Goal: Find specific page/section: Find specific page/section

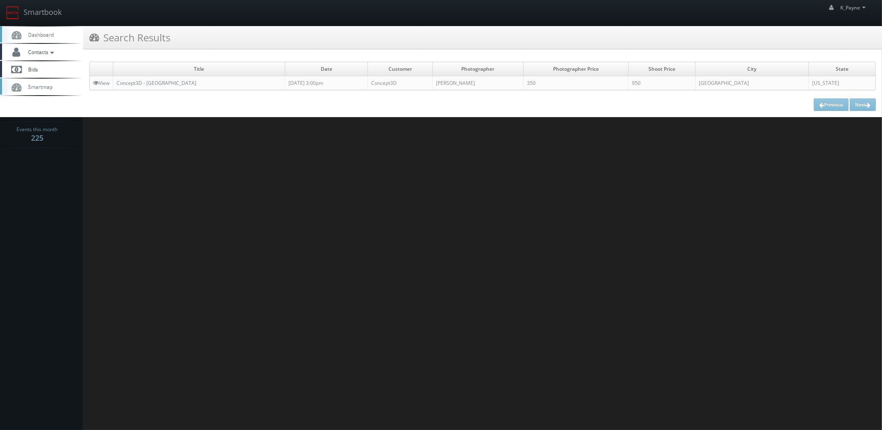
click at [447, 175] on html "Smartbook Toggle Side Navigation Toggle Top Navigation K_Payne K_Payne Profile …" at bounding box center [441, 215] width 882 height 430
click at [53, 12] on link "Smartbook" at bounding box center [34, 13] width 68 height 26
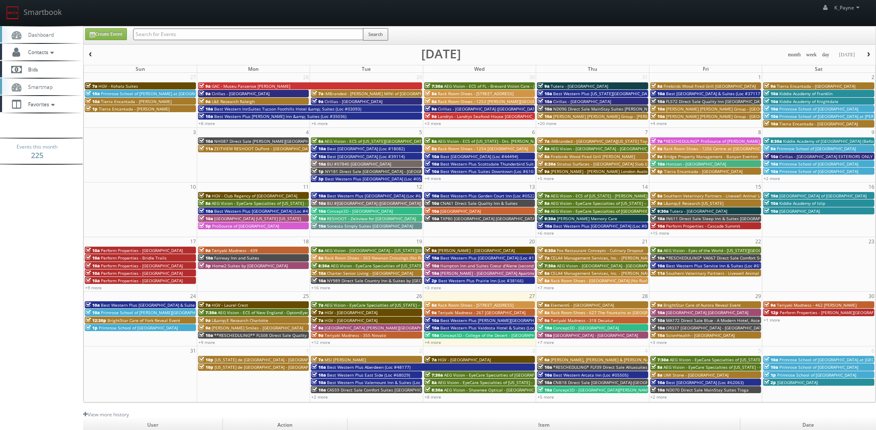
click at [144, 30] on input "text" at bounding box center [248, 35] width 230 height 12
type input "lebanon"
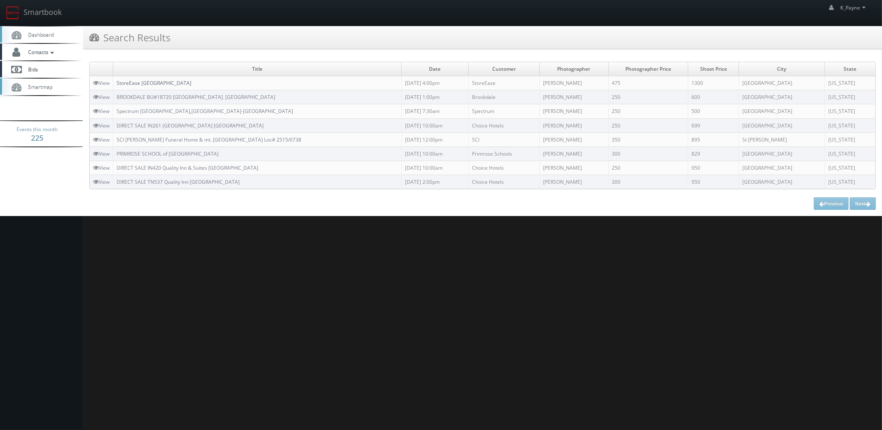
click at [151, 84] on link "StoreEase [GEOGRAPHIC_DATA]" at bounding box center [154, 82] width 75 height 7
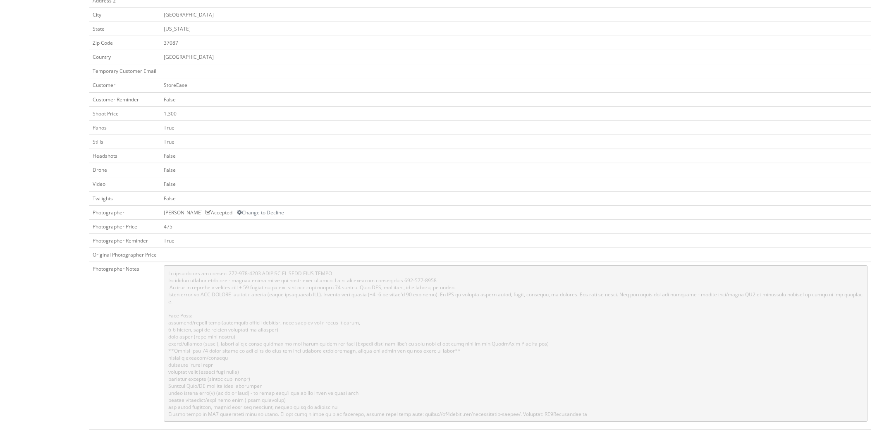
scroll to position [289, 0]
